Goal: Find specific page/section: Find specific page/section

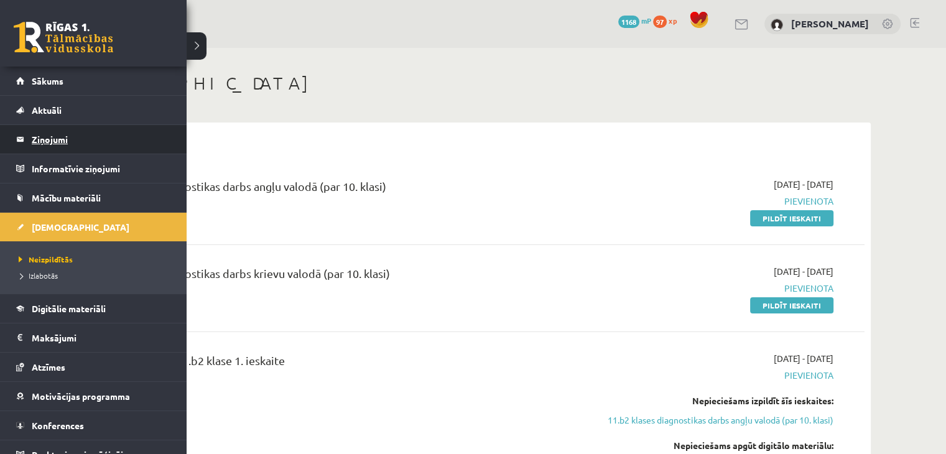
click at [33, 132] on legend "Ziņojumi 0" at bounding box center [101, 139] width 139 height 29
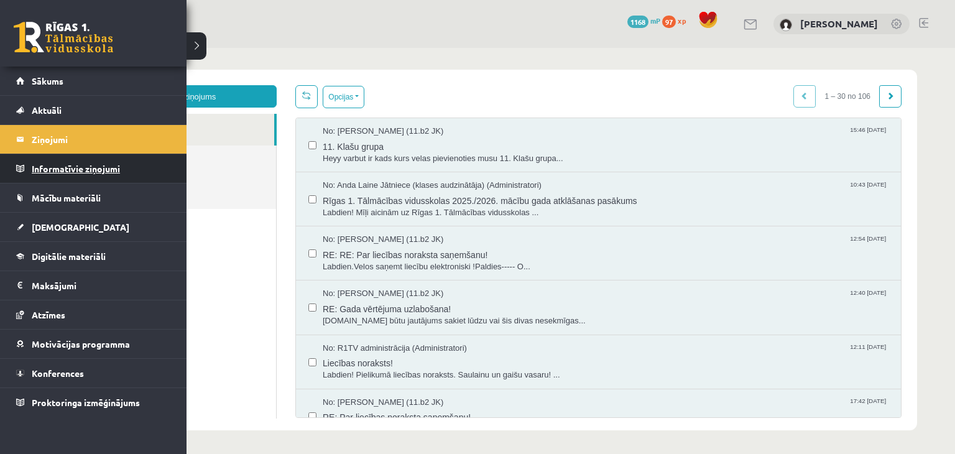
click at [52, 169] on legend "Informatīvie ziņojumi 0" at bounding box center [101, 168] width 139 height 29
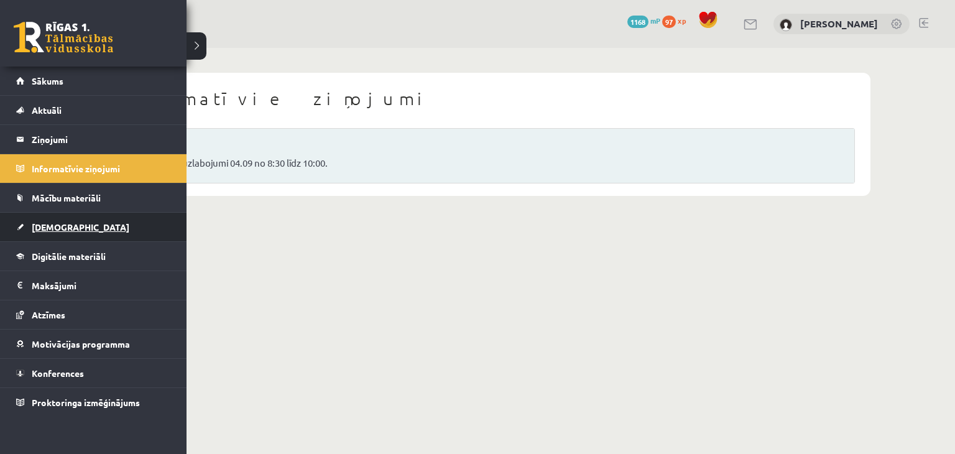
click at [50, 224] on span "[DEMOGRAPHIC_DATA]" at bounding box center [81, 226] width 98 height 11
